Goal: Information Seeking & Learning: Learn about a topic

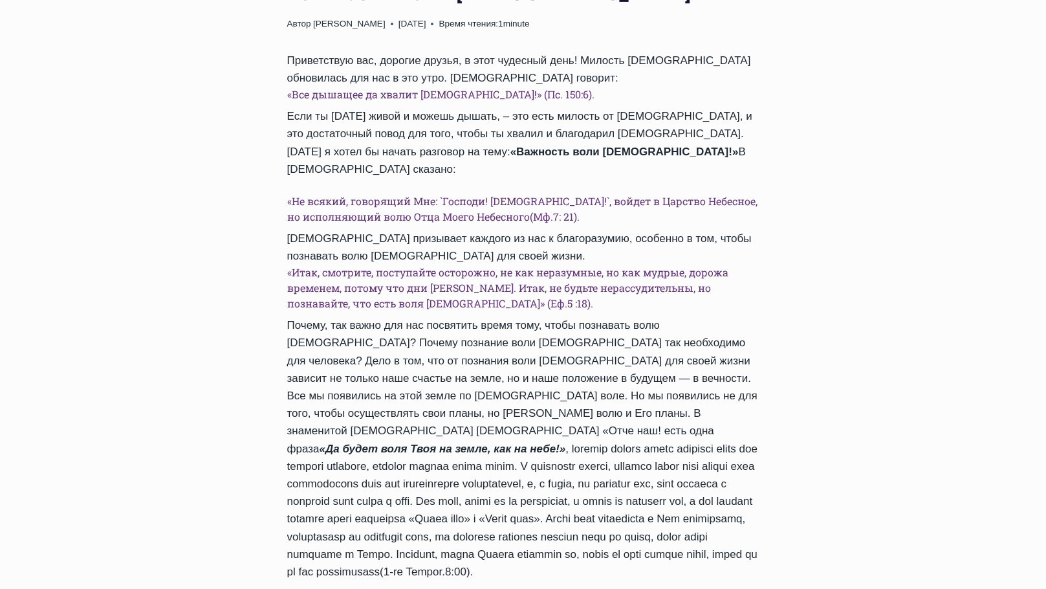
scroll to position [518, 0]
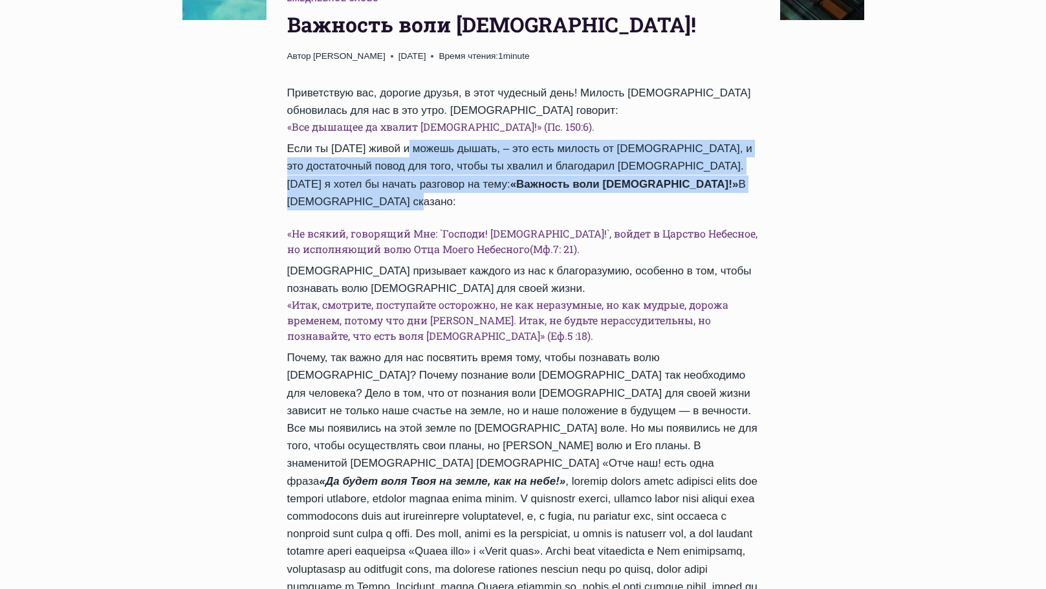
drag, startPoint x: 429, startPoint y: 87, endPoint x: 648, endPoint y: 136, distance: 224.7
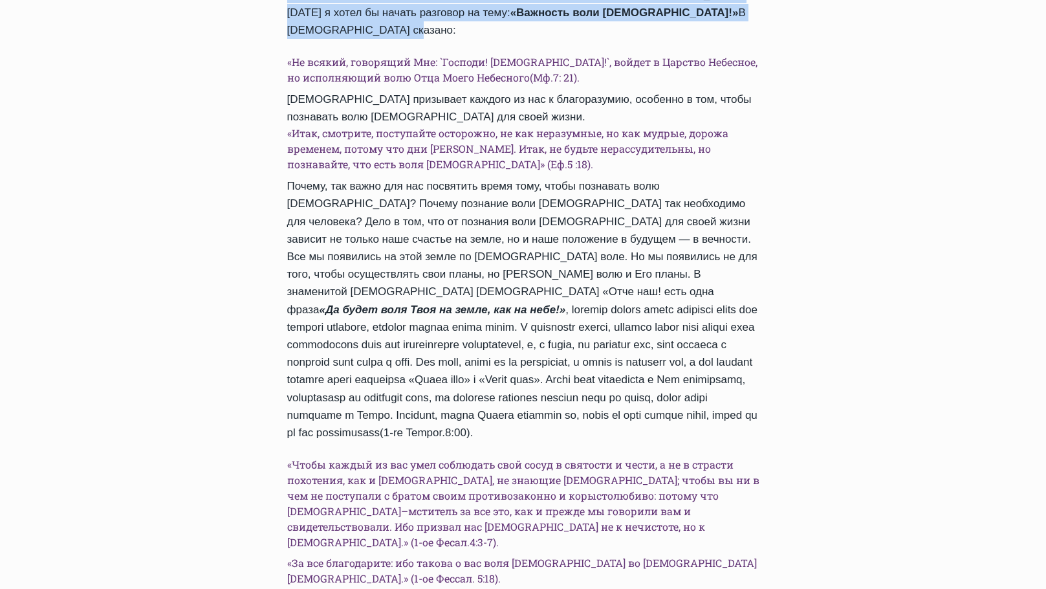
scroll to position [712, 0]
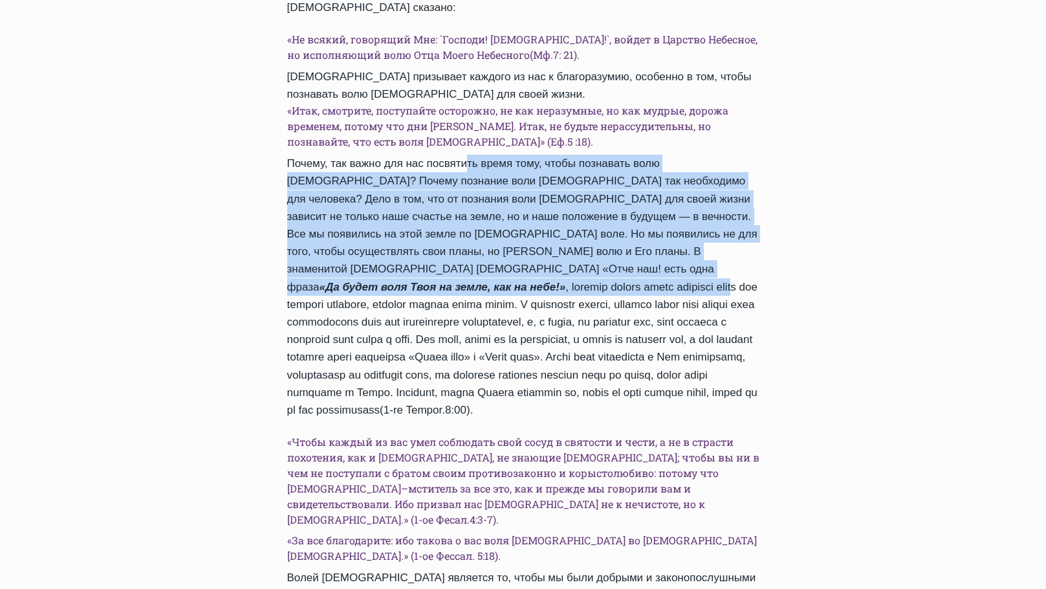
drag, startPoint x: 452, startPoint y: 94, endPoint x: 521, endPoint y: 201, distance: 127.4
click at [521, 201] on div "Приветствую вас, дорогие друзья, в этот чудесный день! Милость Божья обновилась…" at bounding box center [523, 503] width 472 height 1227
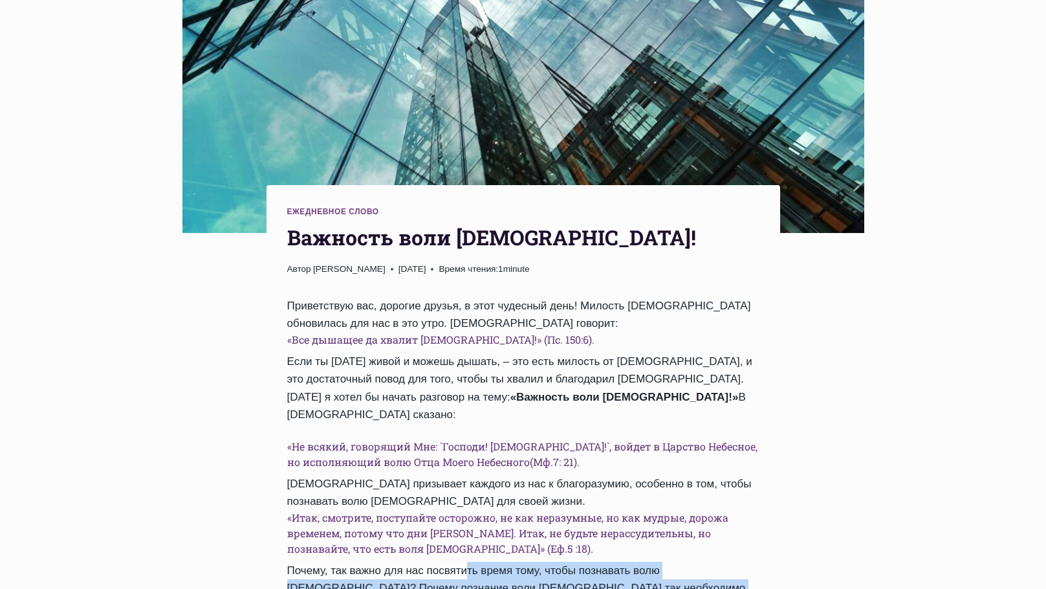
scroll to position [0, 0]
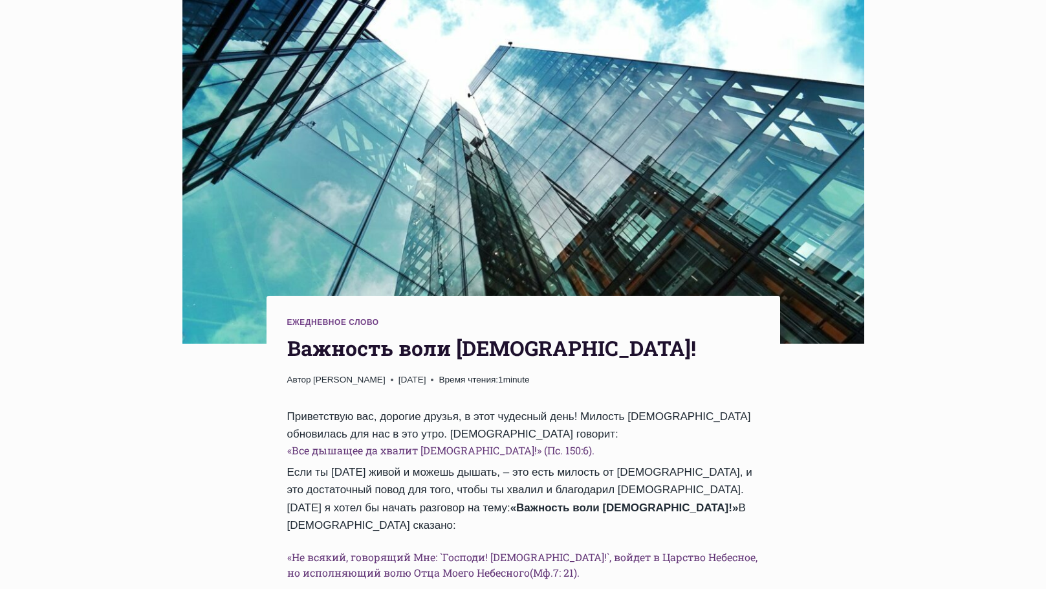
drag, startPoint x: 406, startPoint y: 407, endPoint x: 422, endPoint y: 327, distance: 81.7
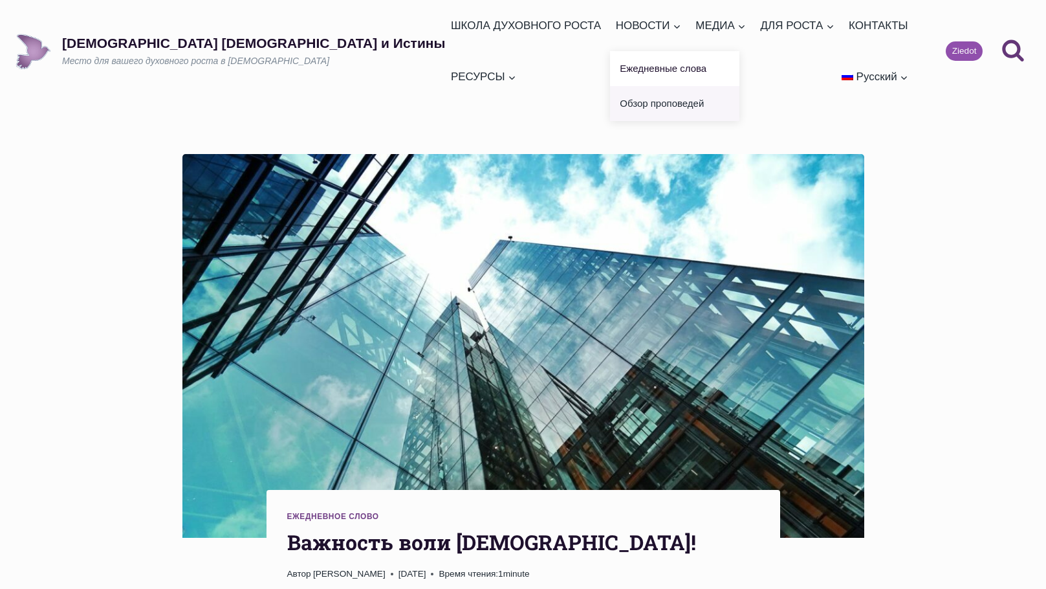
click at [610, 100] on link "Обзор проповедей" at bounding box center [674, 103] width 129 height 35
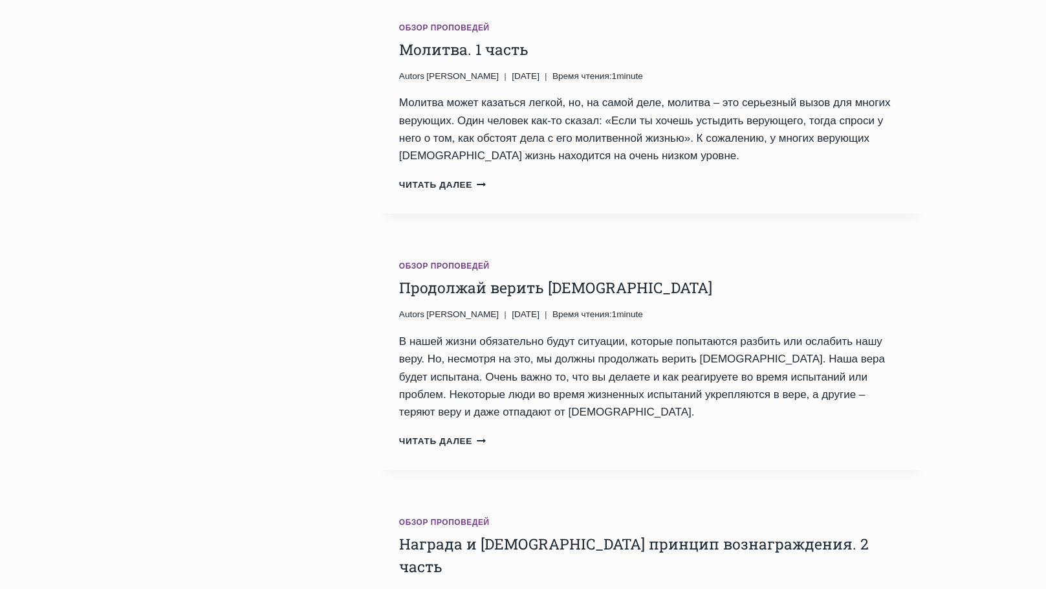
scroll to position [1488, 0]
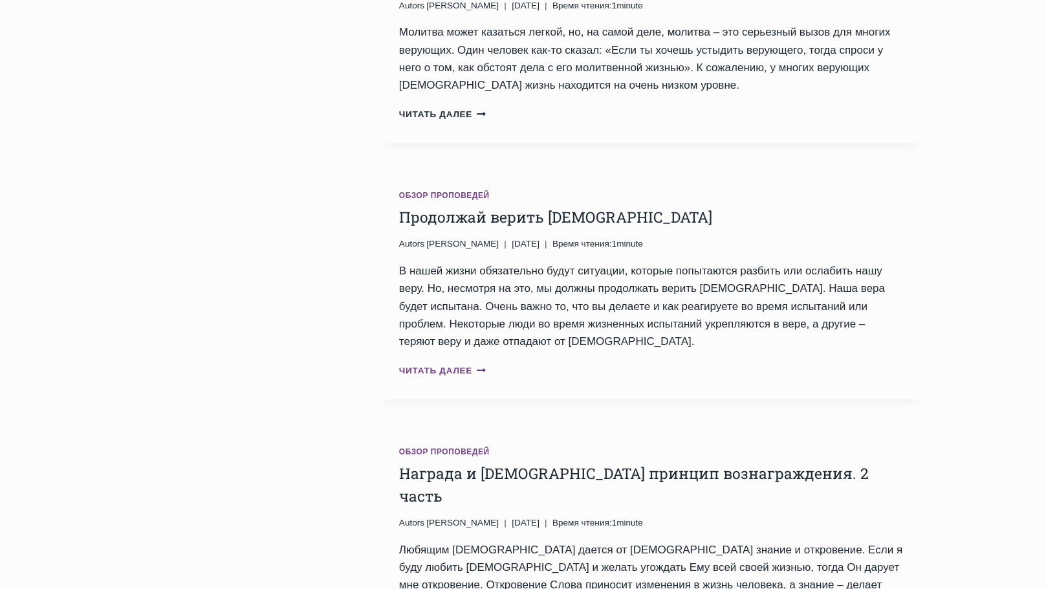
click at [469, 366] on link "Читать далее Продолжай верить Богу Продолжить" at bounding box center [442, 371] width 87 height 10
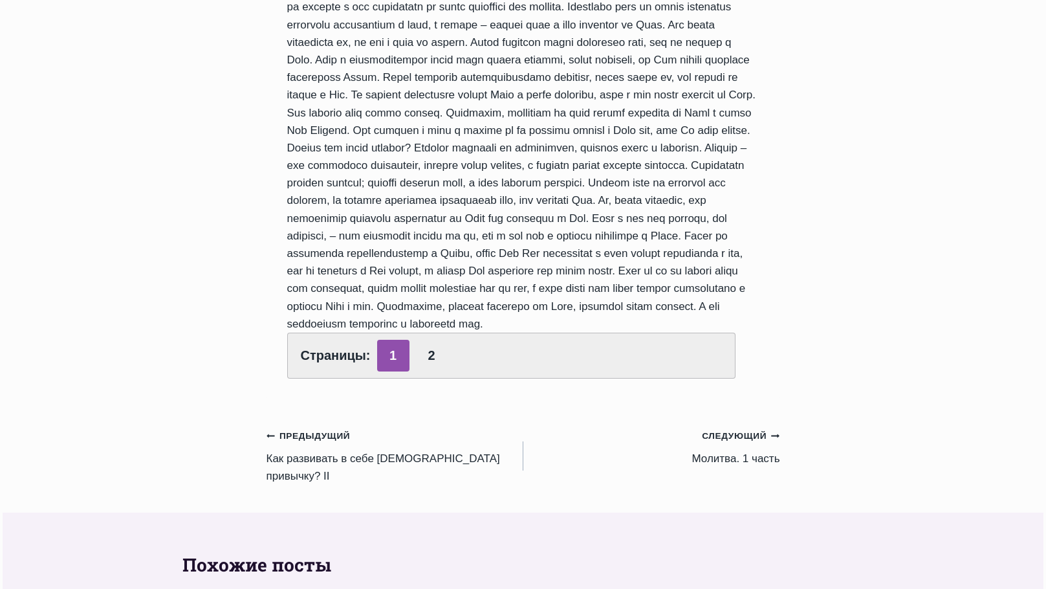
scroll to position [518, 0]
click at [421, 341] on link "2" at bounding box center [431, 357] width 32 height 32
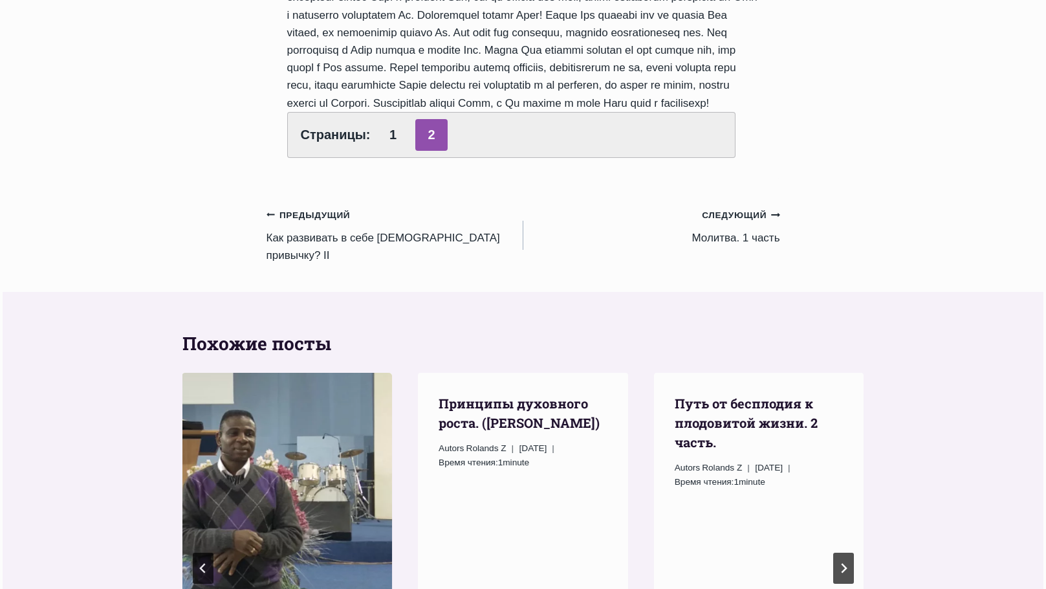
scroll to position [582, 0]
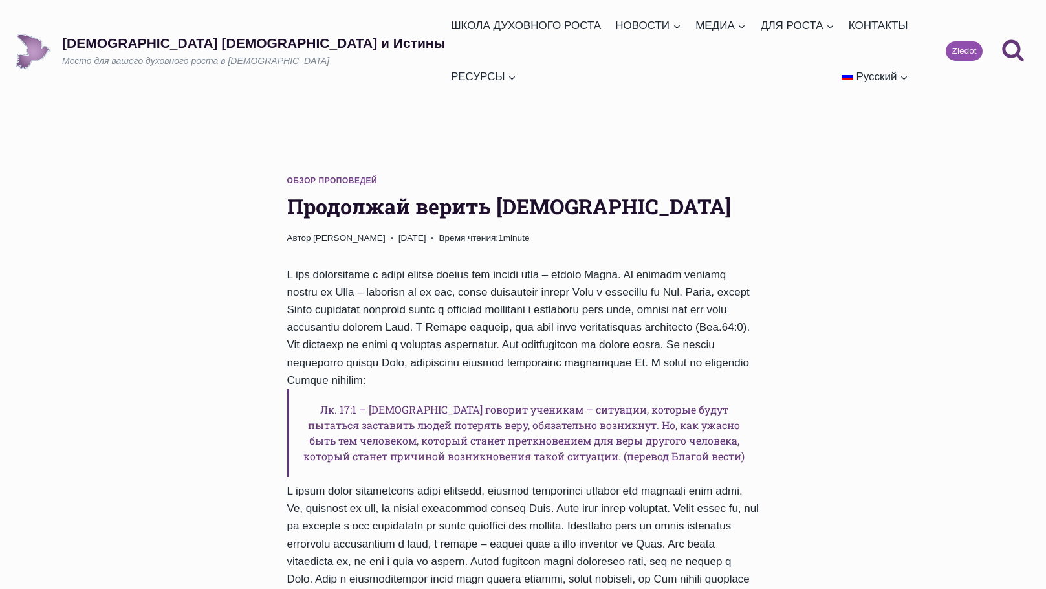
scroll to position [518, 0]
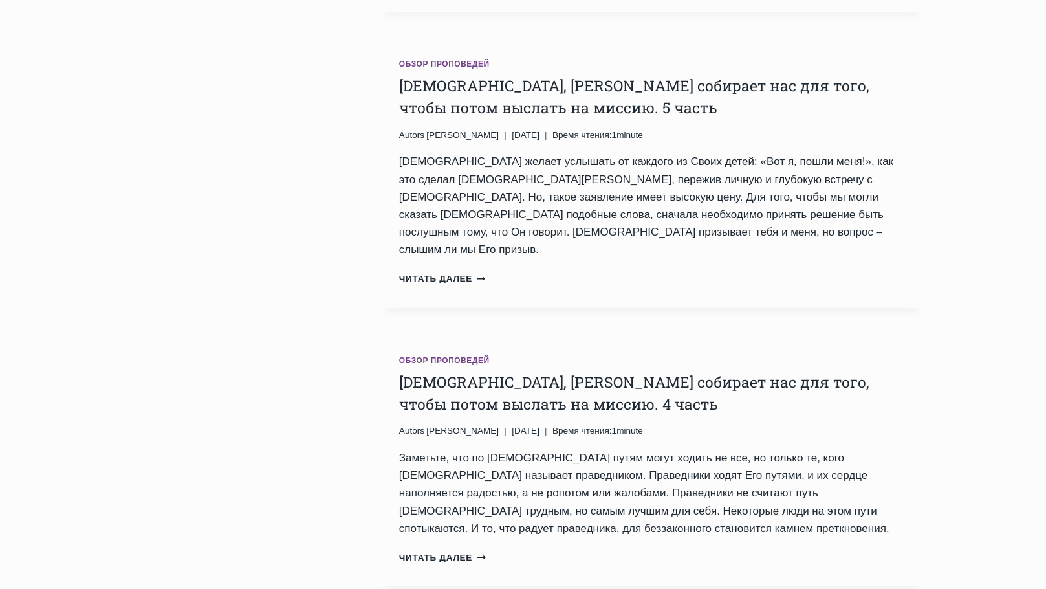
scroll to position [2544, 0]
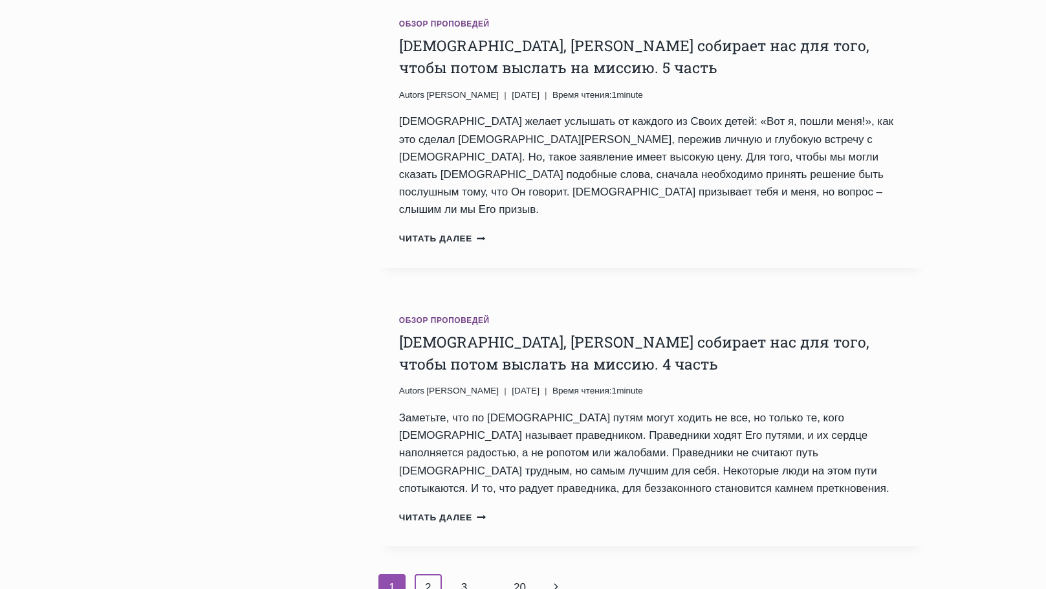
click at [438, 574] on link "2" at bounding box center [429, 587] width 28 height 27
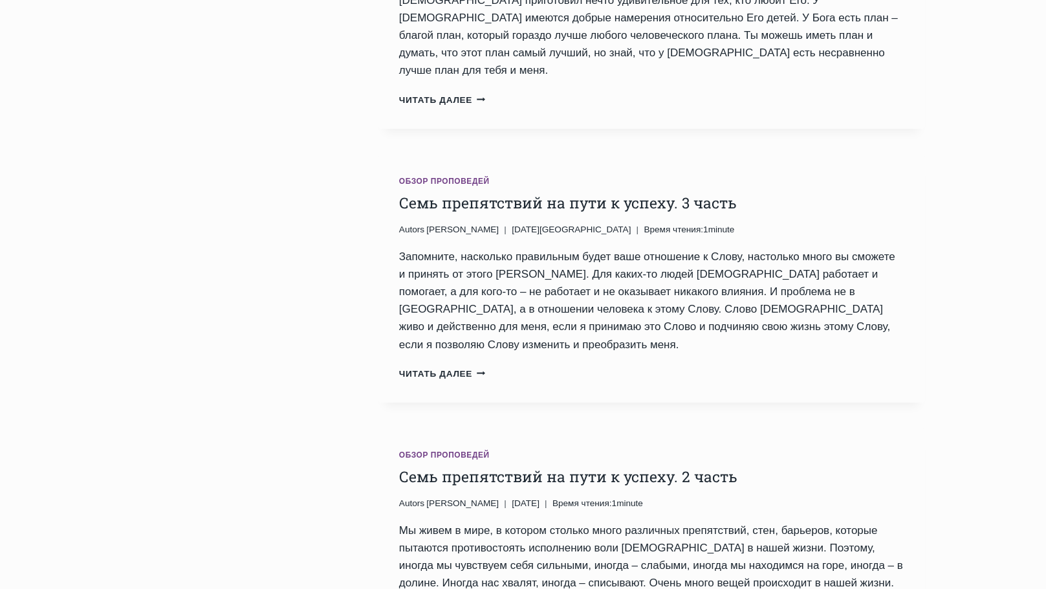
scroll to position [2135, 0]
